Goal: Task Accomplishment & Management: Use online tool/utility

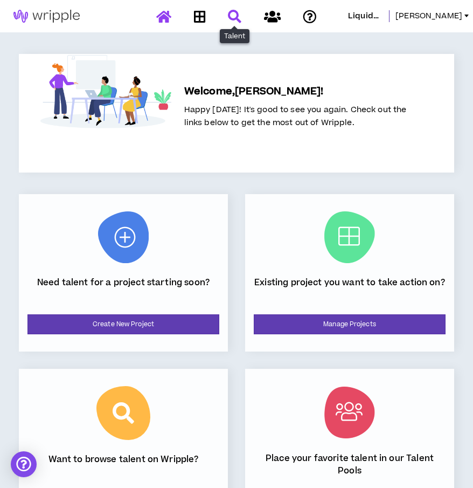
click at [235, 15] on icon at bounding box center [234, 16] width 13 height 13
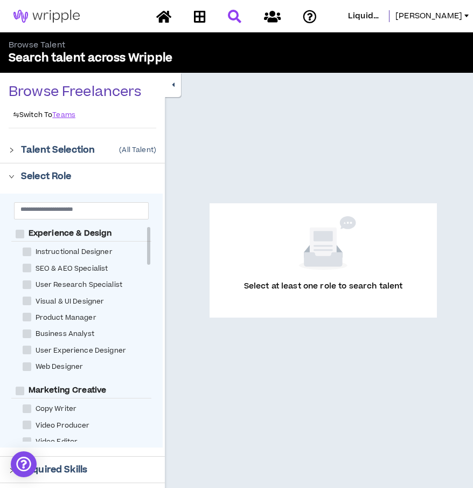
click at [16, 150] on div at bounding box center [15, 149] width 12 height 12
click at [11, 148] on icon "right" at bounding box center [12, 150] width 6 height 6
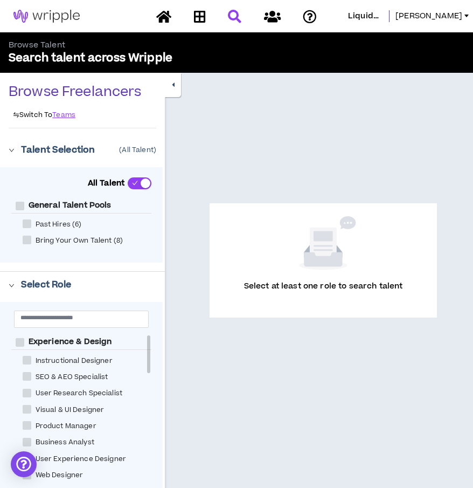
click at [11, 148] on icon "right" at bounding box center [12, 150] width 6 height 6
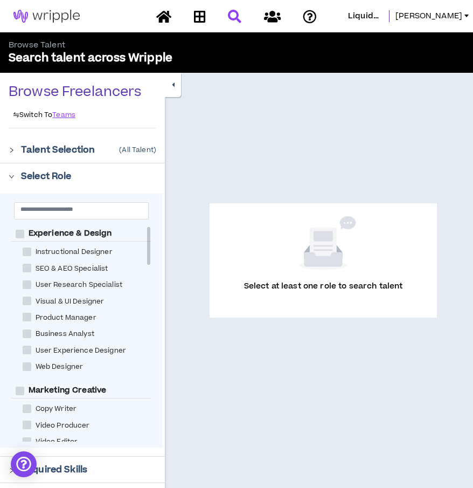
click at [150, 246] on div "Instructional Designer" at bounding box center [86, 252] width 151 height 16
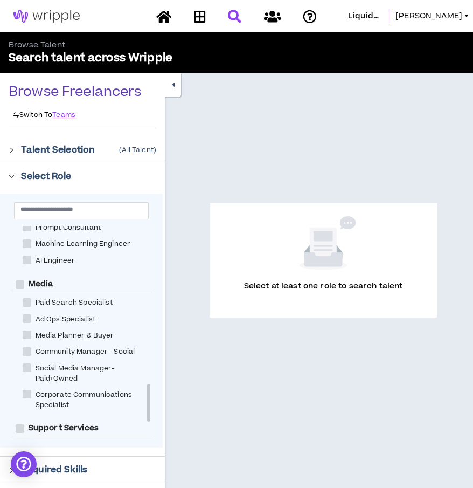
scroll to position [1021, 0]
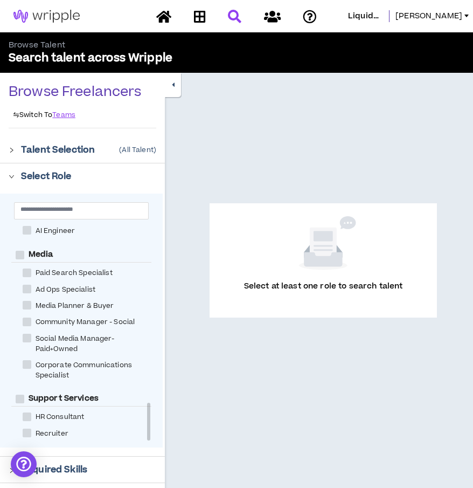
drag, startPoint x: 148, startPoint y: 245, endPoint x: 164, endPoint y: 430, distance: 185.0
click at [164, 430] on div "Select Role Experience & Design Instructional Designer SEO & AEO Specialist Use…" at bounding box center [82, 309] width 165 height 293
click at [10, 151] on icon "right" at bounding box center [12, 150] width 6 height 6
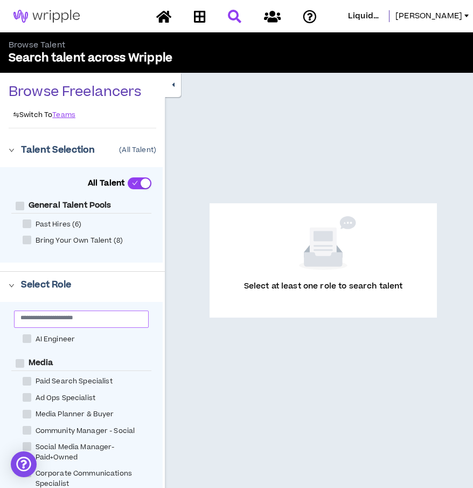
click at [80, 315] on input "text" at bounding box center [76, 317] width 113 height 8
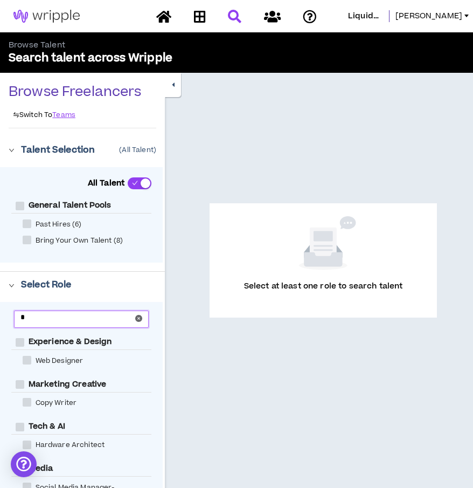
scroll to position [0, 0]
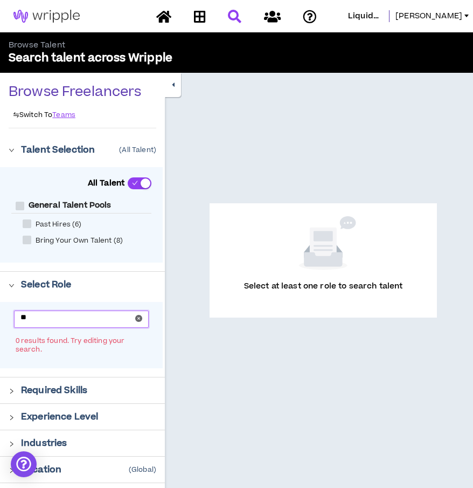
type input "*"
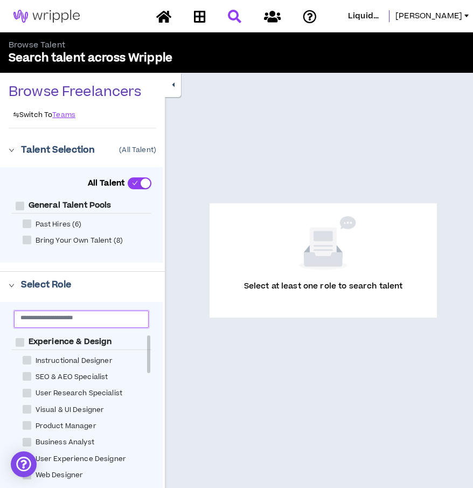
type input "*"
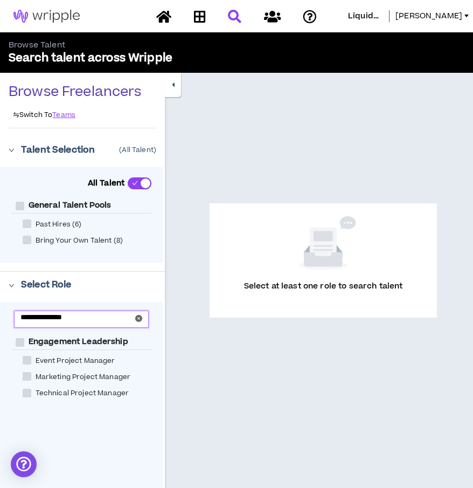
type input "**********"
click at [74, 320] on input "**********" at bounding box center [76, 317] width 113 height 8
